Goal: Task Accomplishment & Management: Manage account settings

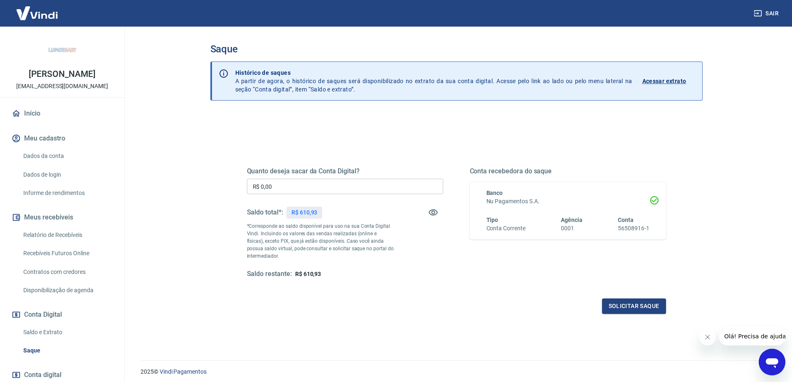
click at [294, 191] on input "R$ 0,00" at bounding box center [345, 186] width 196 height 15
type input "R$ 610,93"
click at [632, 307] on button "Solicitar saque" at bounding box center [634, 305] width 64 height 15
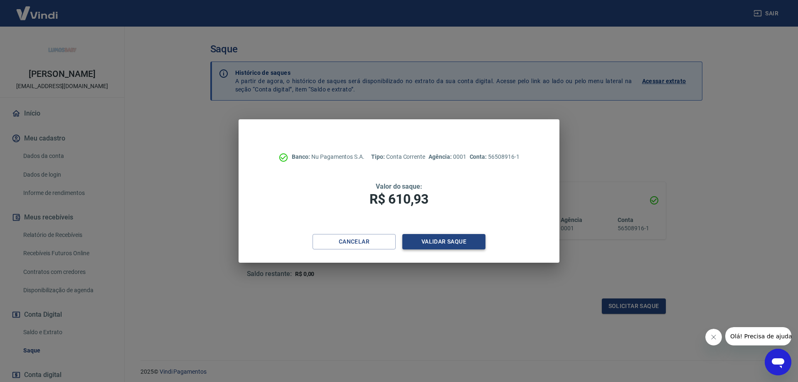
click at [445, 242] on button "Validar saque" at bounding box center [443, 241] width 83 height 15
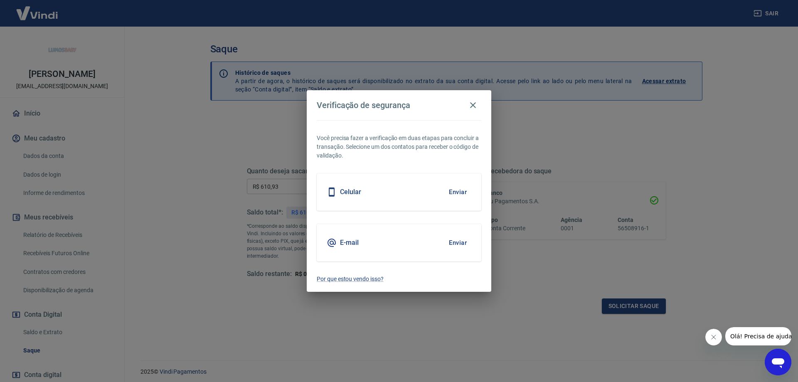
click at [454, 245] on button "Enviar" at bounding box center [457, 242] width 27 height 17
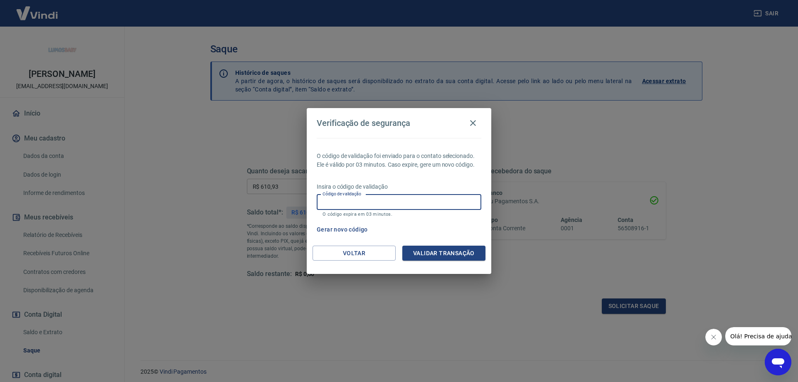
click at [440, 202] on input "Código de validação" at bounding box center [399, 202] width 165 height 15
paste input "436824"
type input "436824"
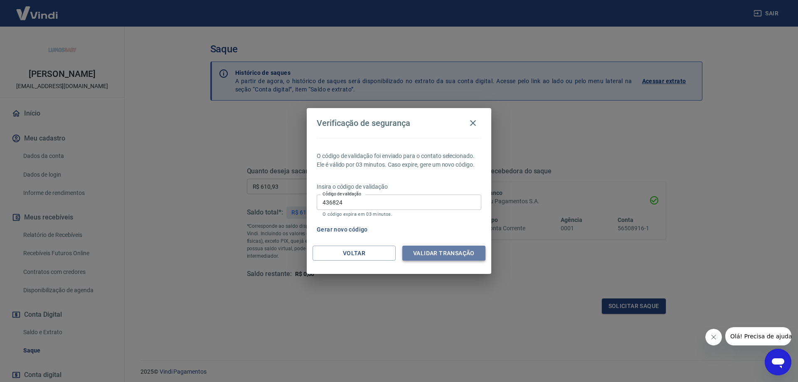
click at [451, 256] on button "Validar transação" at bounding box center [443, 253] width 83 height 15
